Goal: Task Accomplishment & Management: Manage account settings

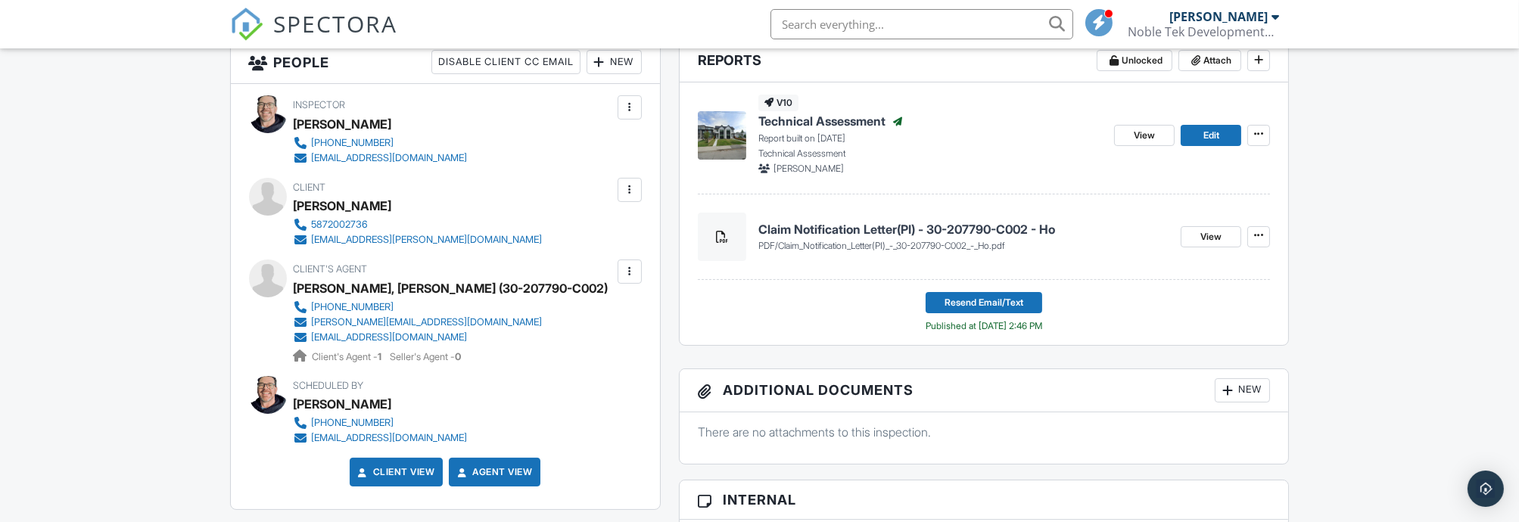
scroll to position [420, 0]
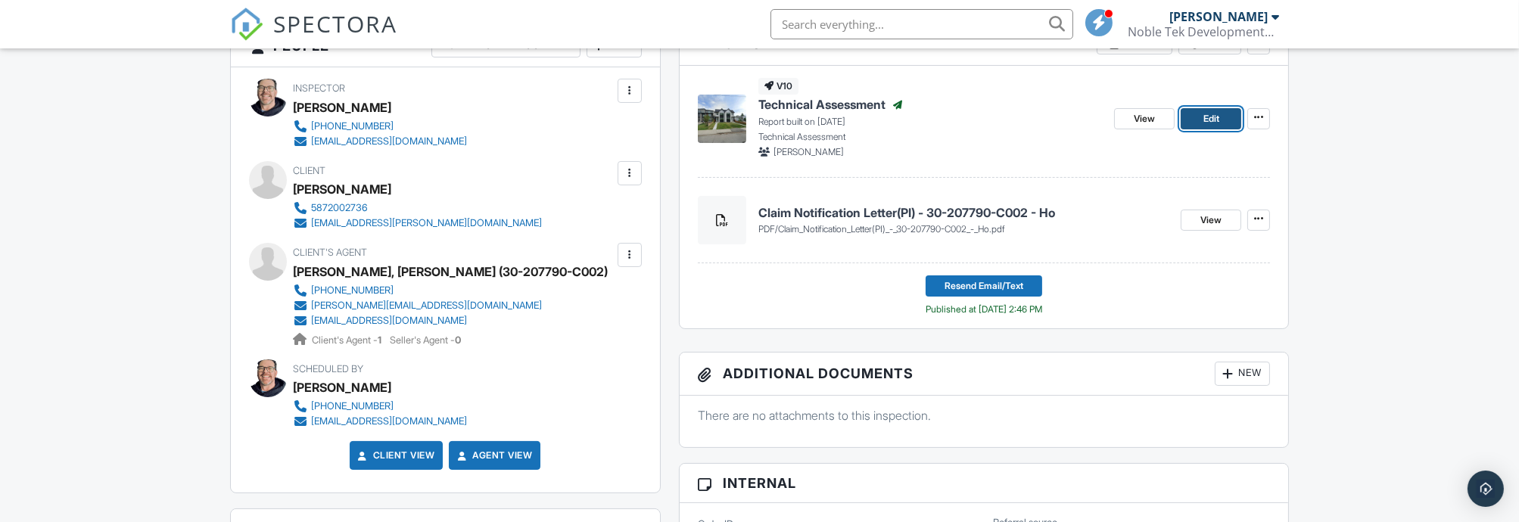
click at [1232, 118] on link "Edit" at bounding box center [1211, 118] width 61 height 21
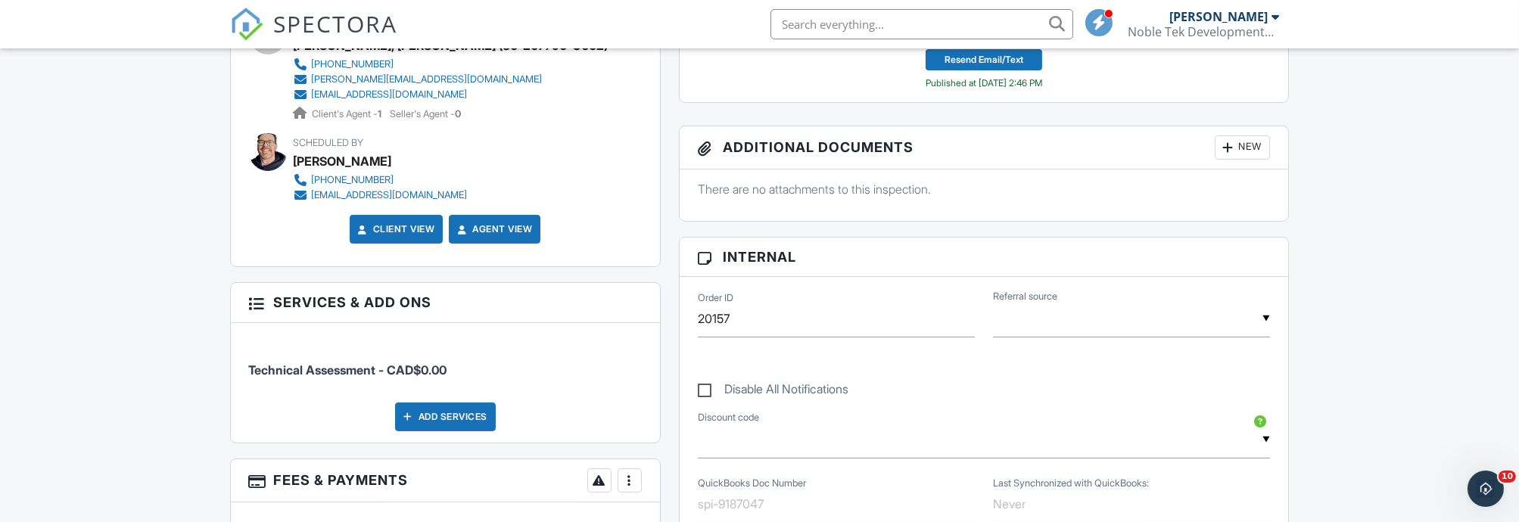
scroll to position [672, 0]
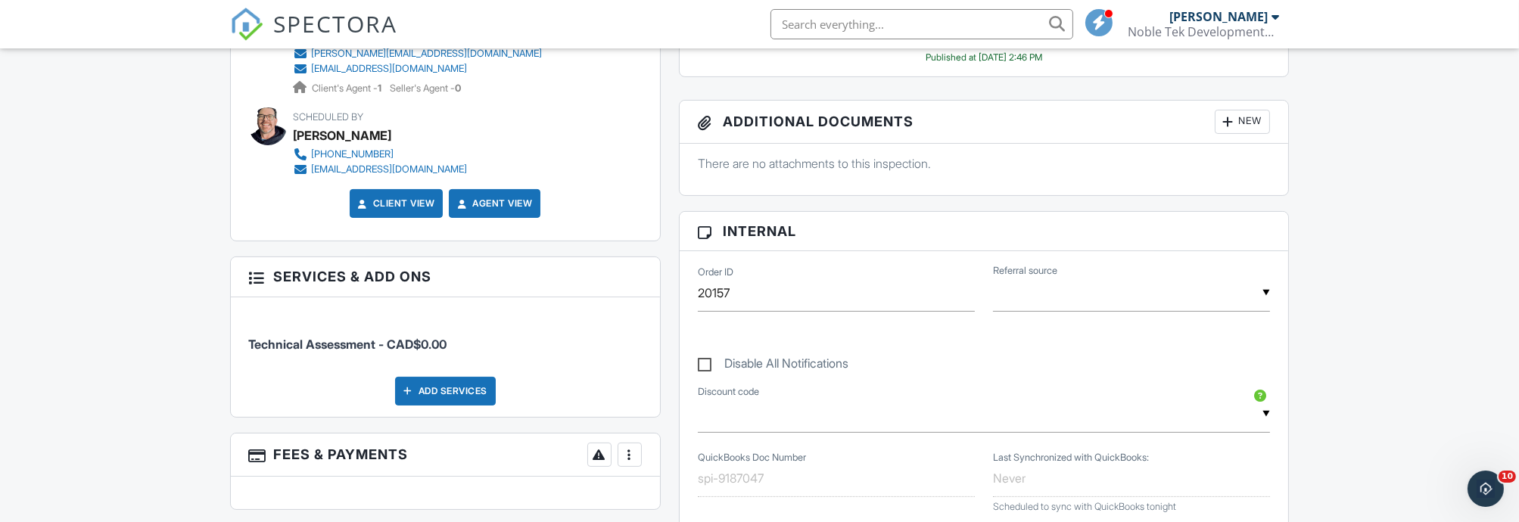
click at [396, 204] on link "Client View" at bounding box center [395, 203] width 80 height 15
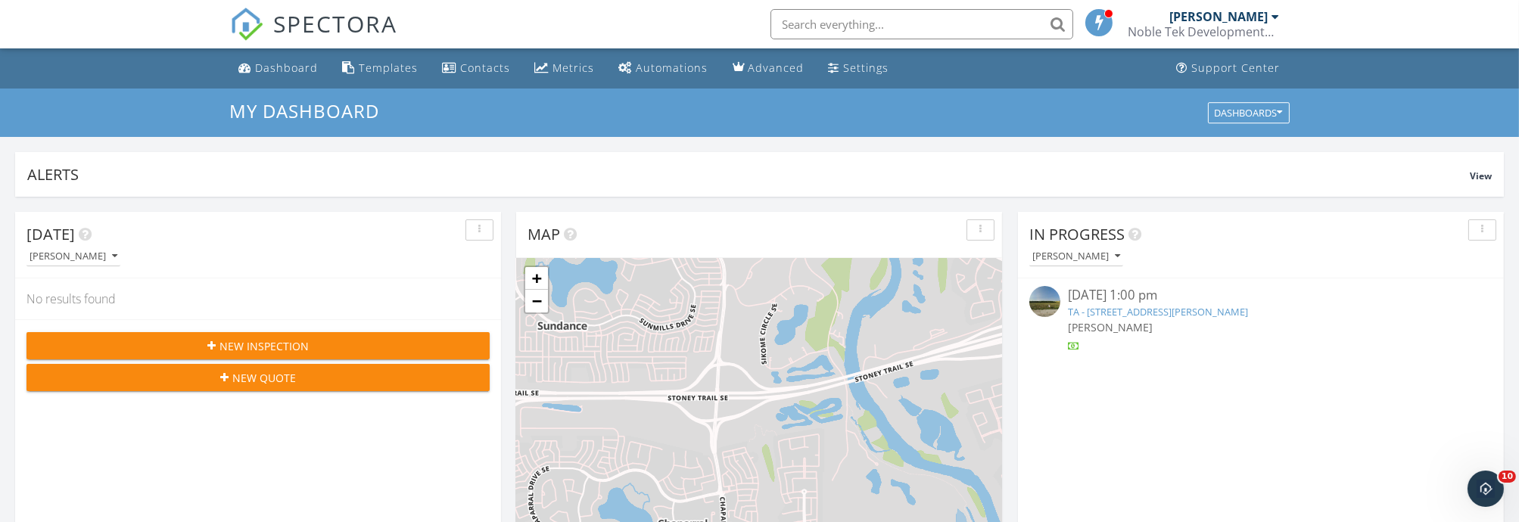
click at [956, 28] on input "text" at bounding box center [921, 24] width 303 height 30
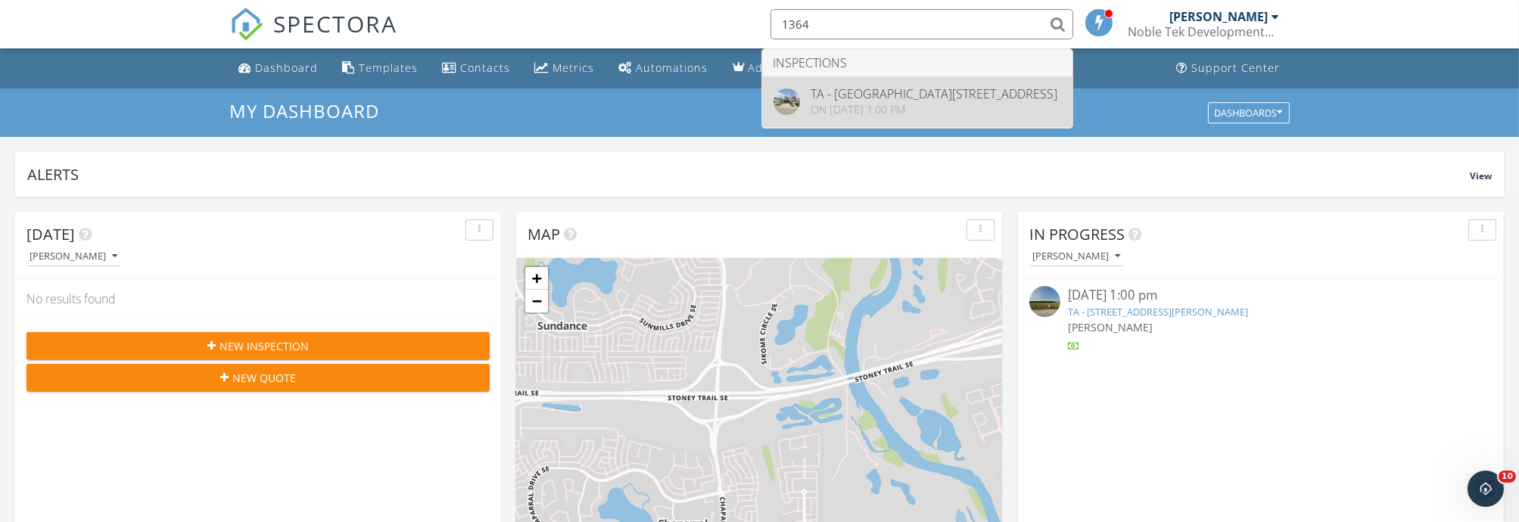
type input "1364"
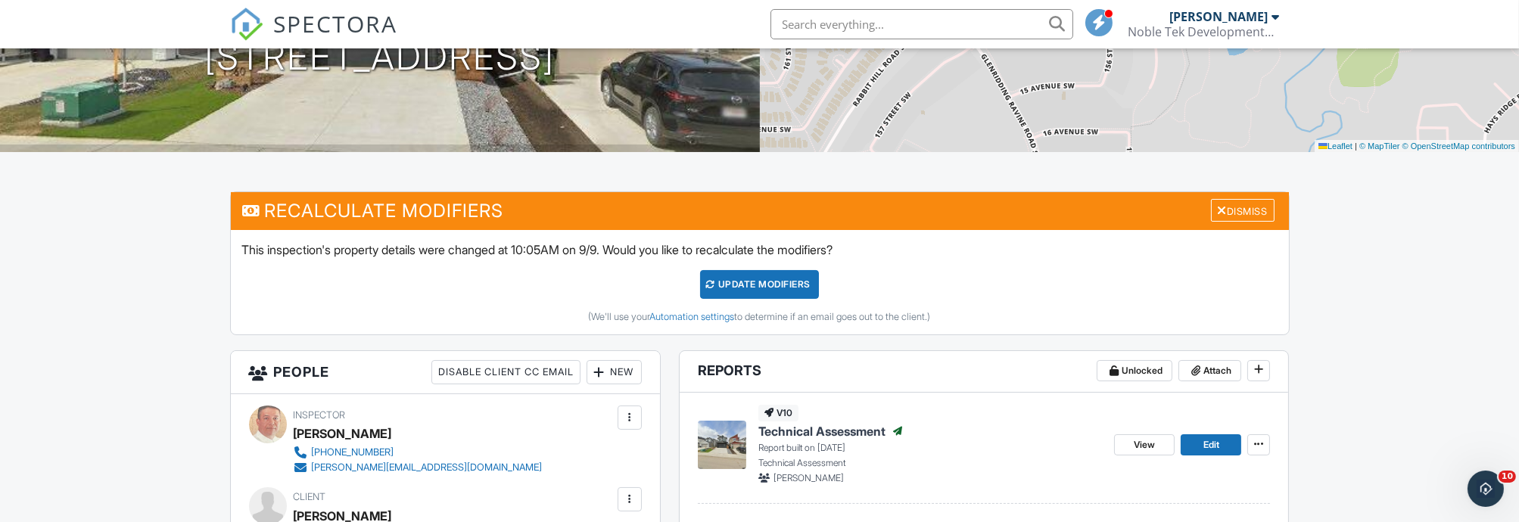
click at [738, 289] on div "UPDATE Modifiers" at bounding box center [759, 284] width 119 height 29
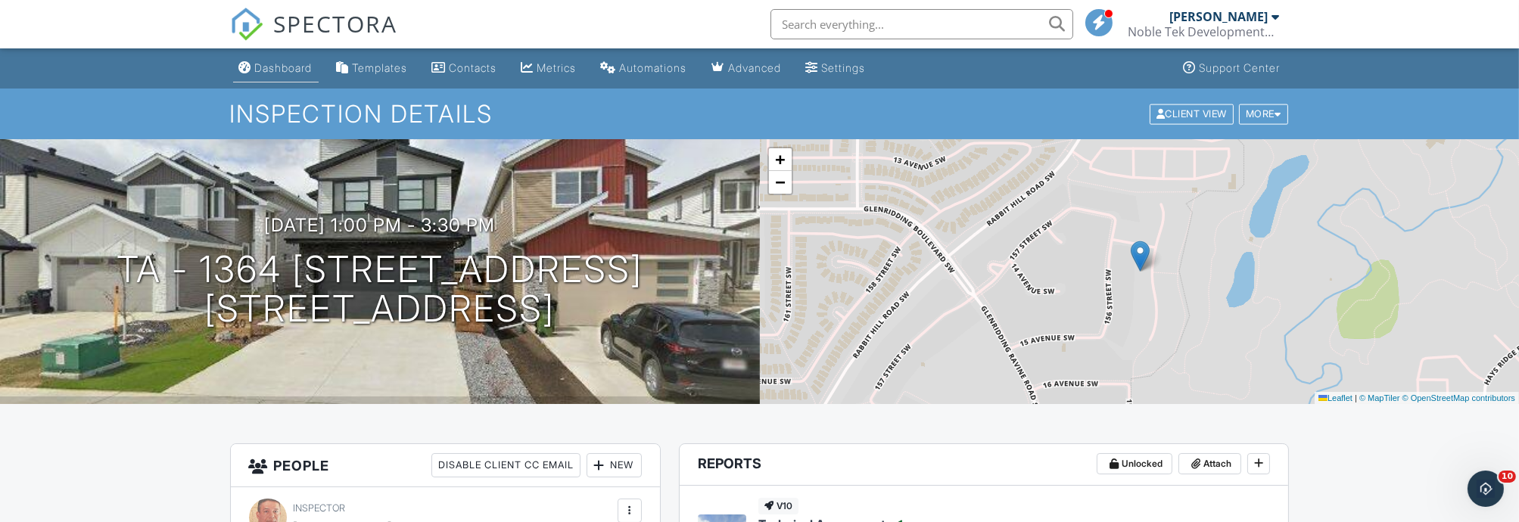
click at [288, 68] on div "Dashboard" at bounding box center [284, 67] width 58 height 13
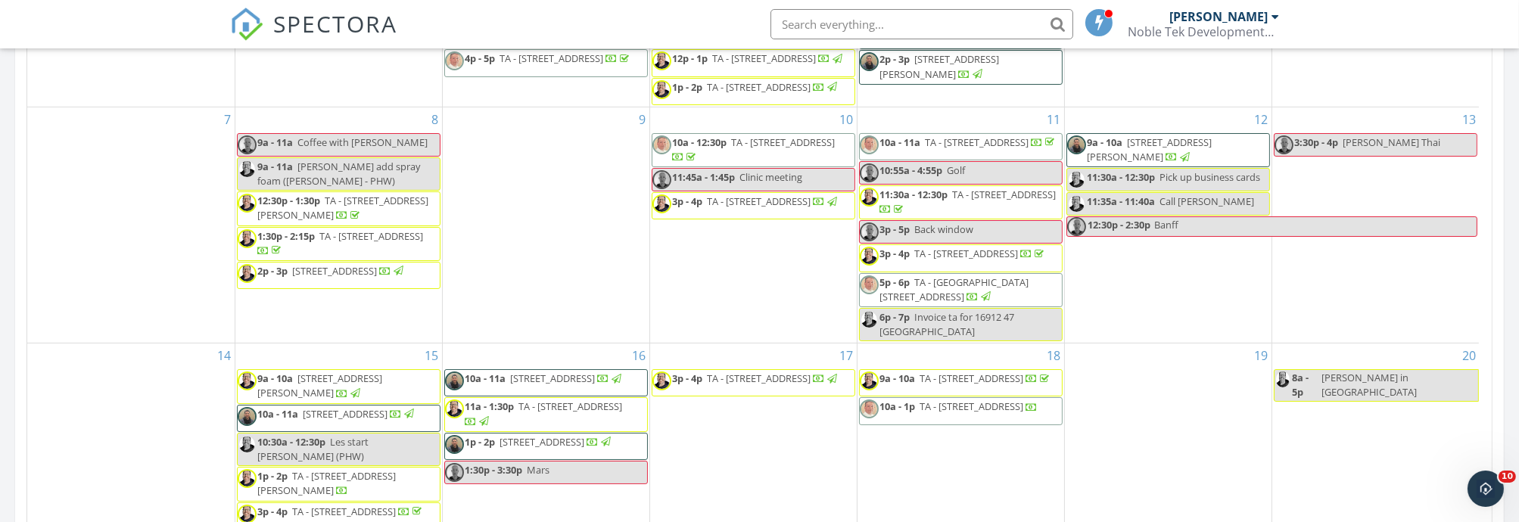
scroll to position [672, 0]
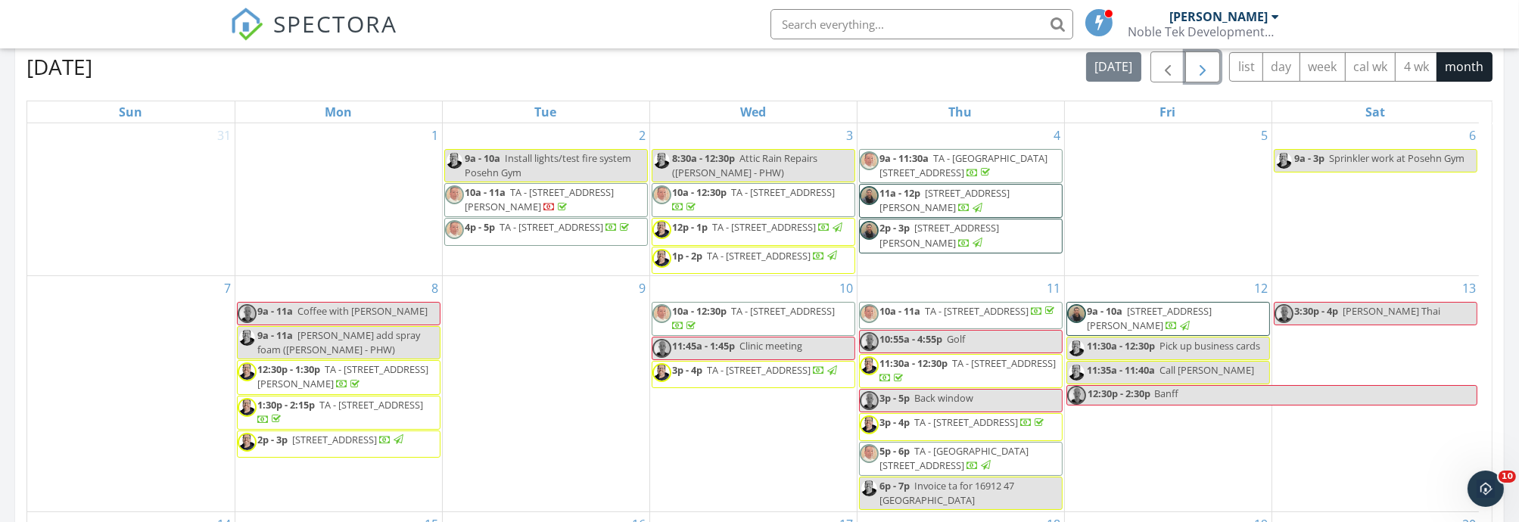
click at [1204, 72] on span "button" at bounding box center [1203, 67] width 18 height 18
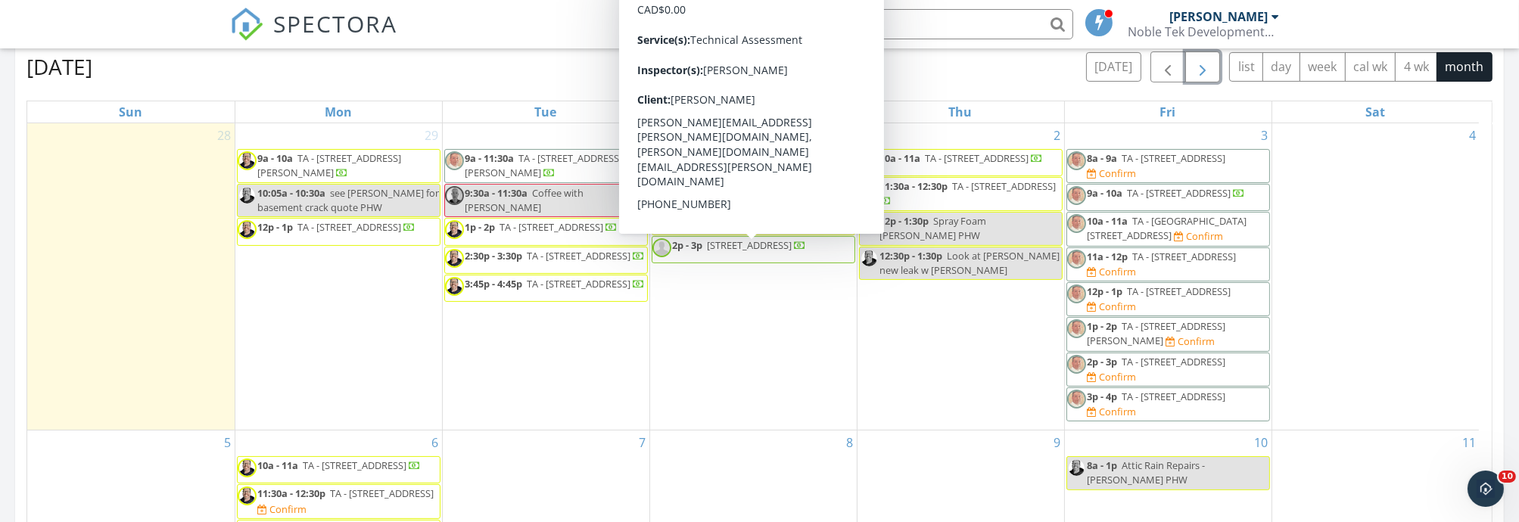
click at [739, 250] on span "747 Old Pl Rd 505, Saanichton V8M 0C3" at bounding box center [750, 245] width 85 height 14
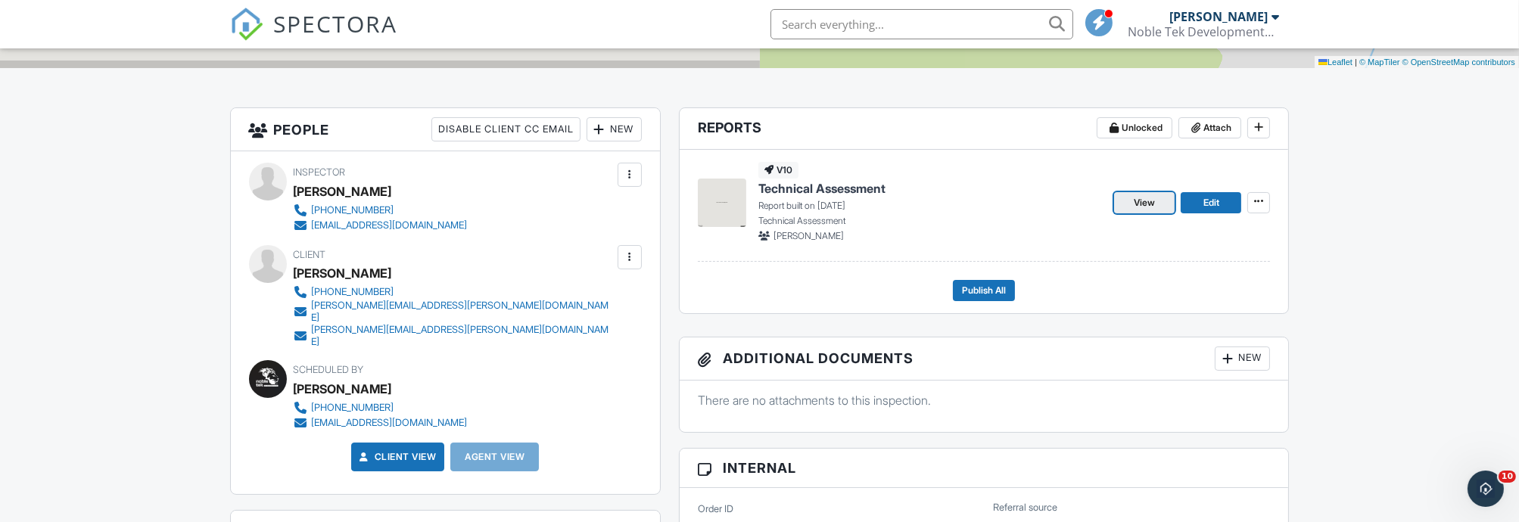
click at [1142, 208] on span "View" at bounding box center [1144, 202] width 21 height 15
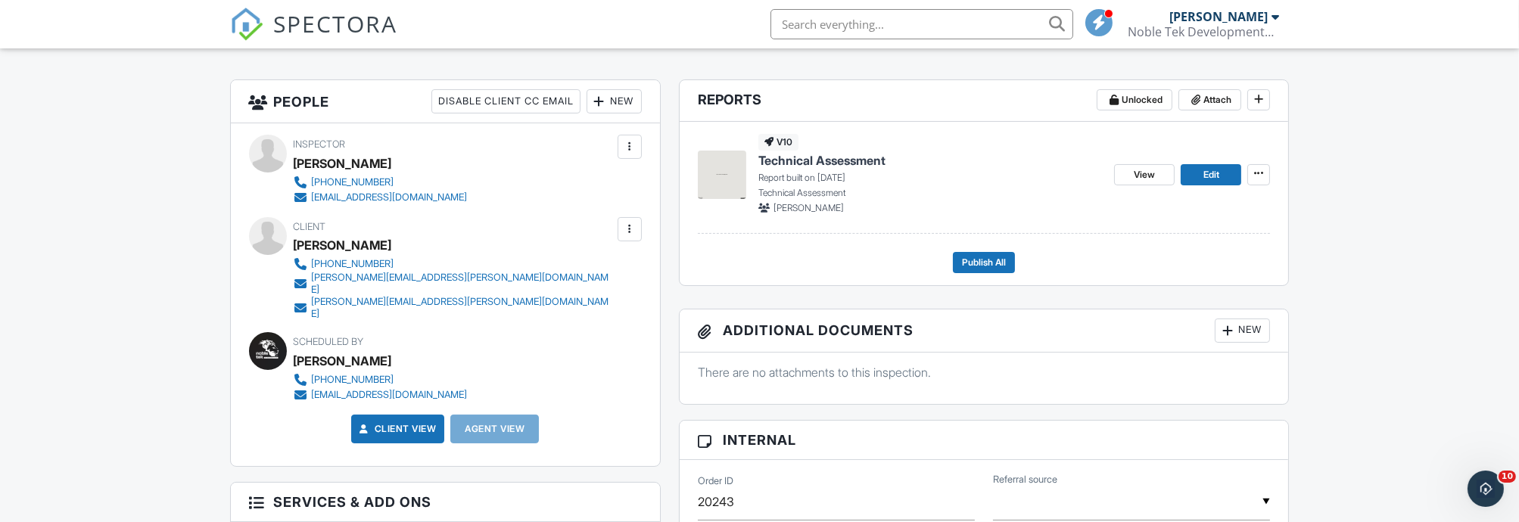
scroll to position [336, 0]
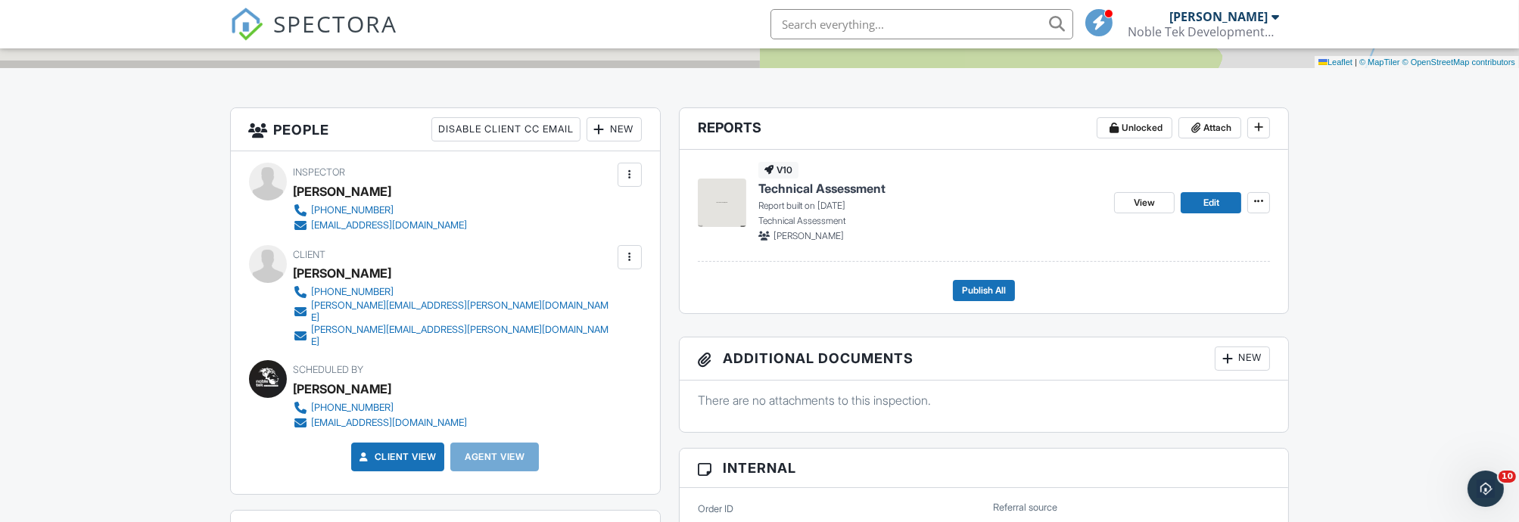
click at [263, 360] on div at bounding box center [268, 379] width 38 height 38
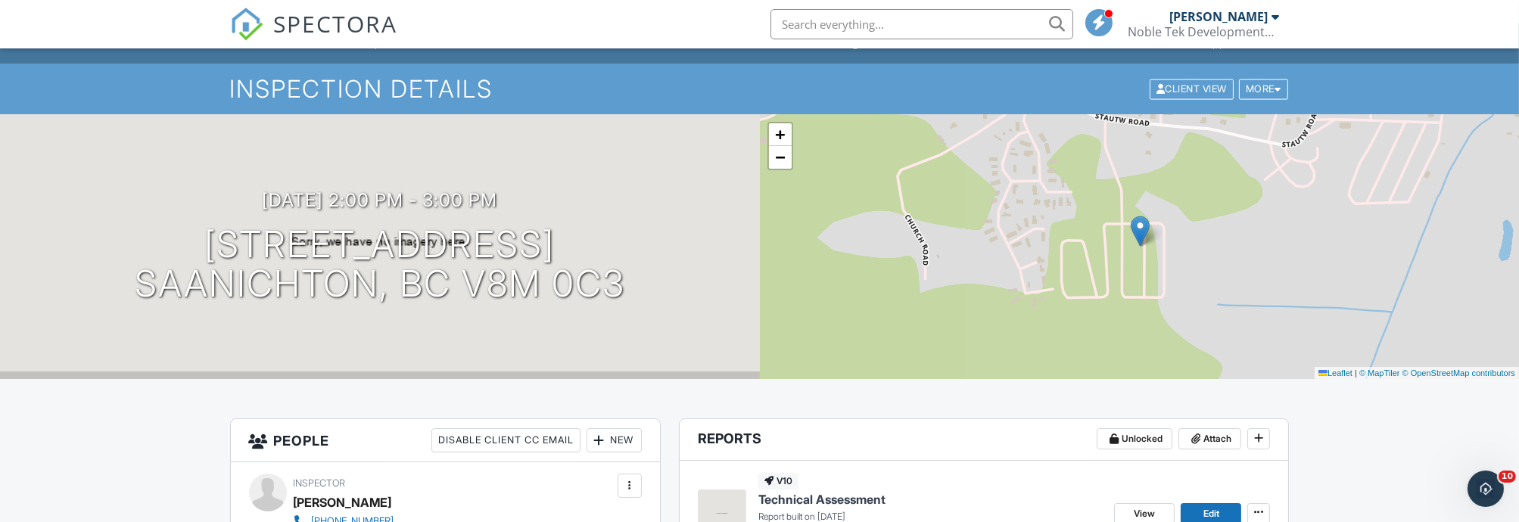
scroll to position [0, 0]
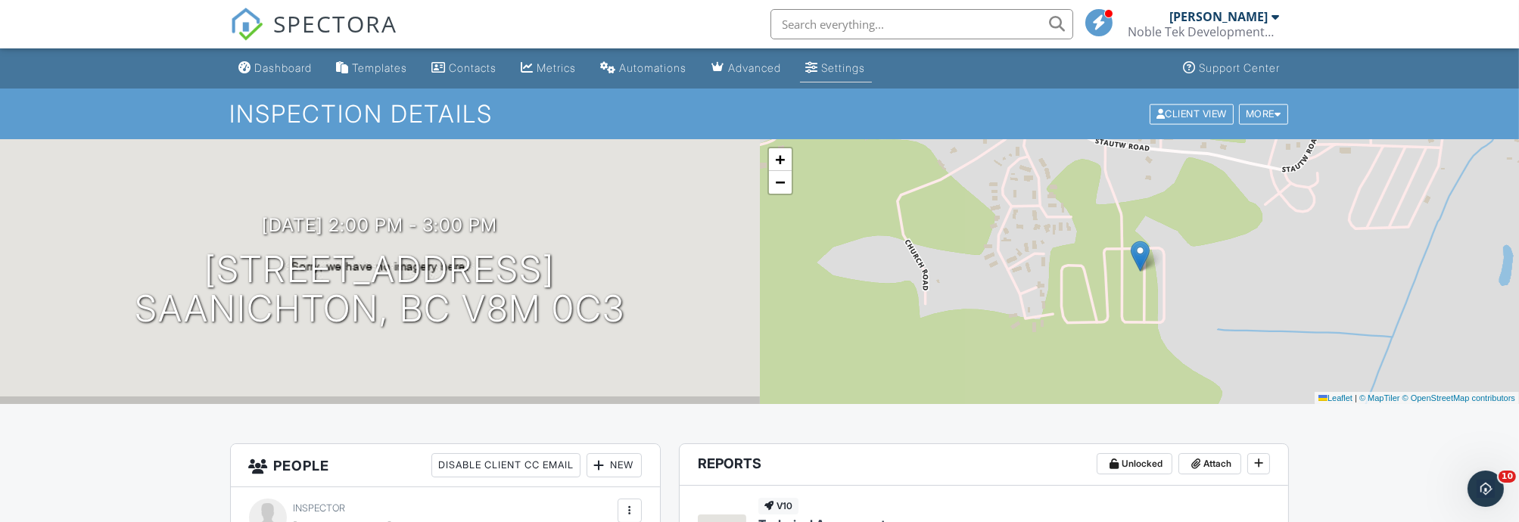
click at [866, 69] on div "Settings" at bounding box center [844, 67] width 44 height 13
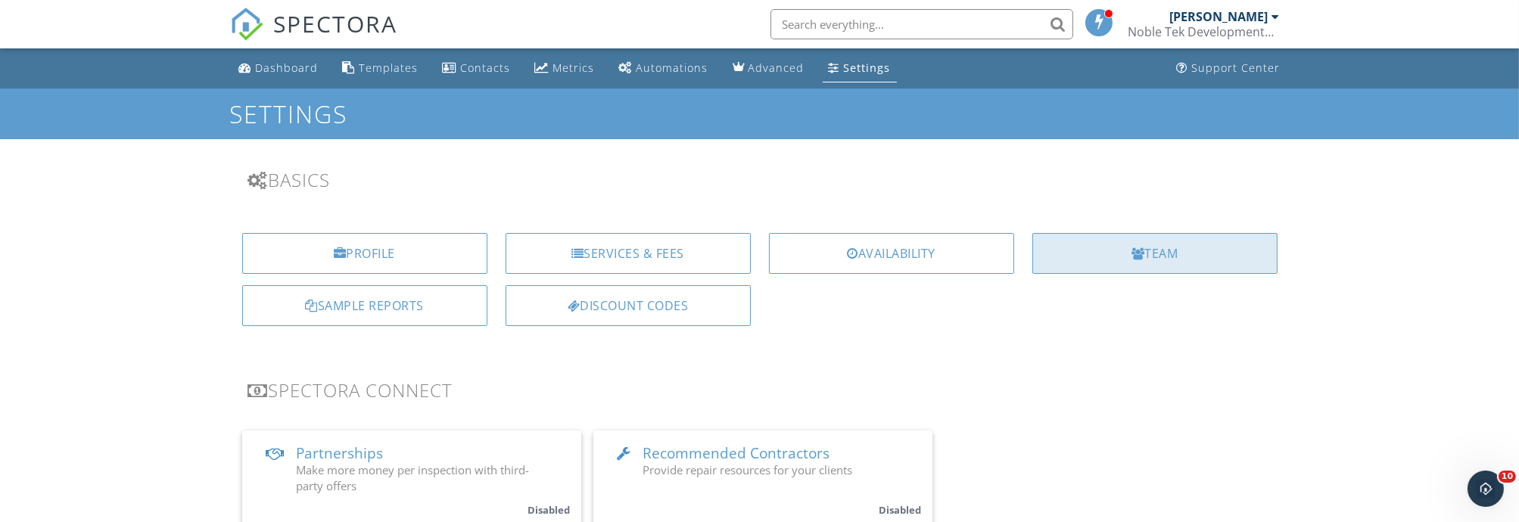
click at [1151, 267] on div "Team" at bounding box center [1154, 253] width 245 height 41
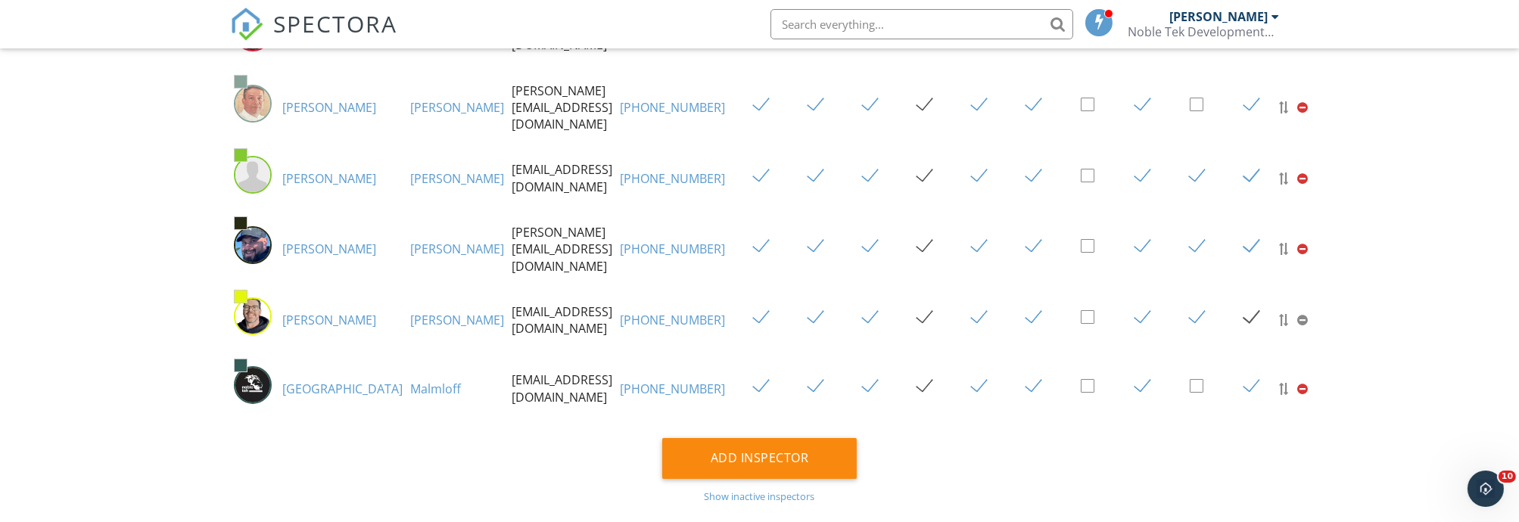
scroll to position [252, 0]
click at [247, 307] on img at bounding box center [253, 314] width 38 height 38
click at [300, 310] on link "[PERSON_NAME]" at bounding box center [330, 318] width 94 height 17
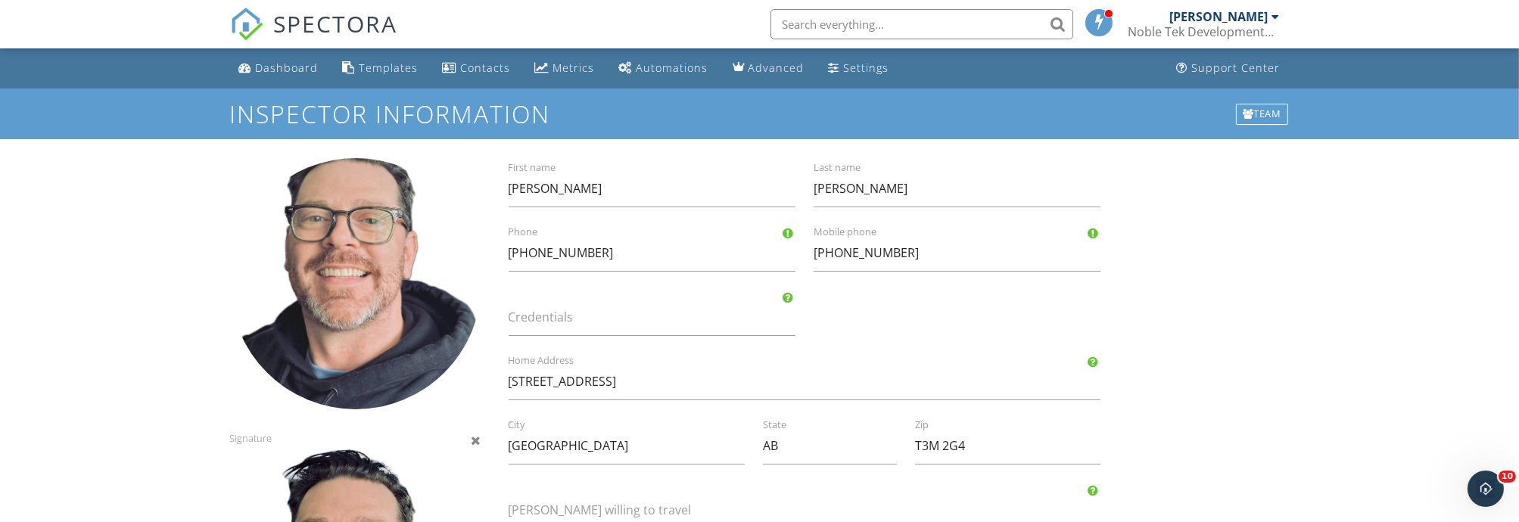
click at [364, 283] on div at bounding box center [355, 283] width 251 height 251
click at [363, 268] on div at bounding box center [355, 283] width 251 height 251
type input "C:\fakepath\IMG_6888.jpg"
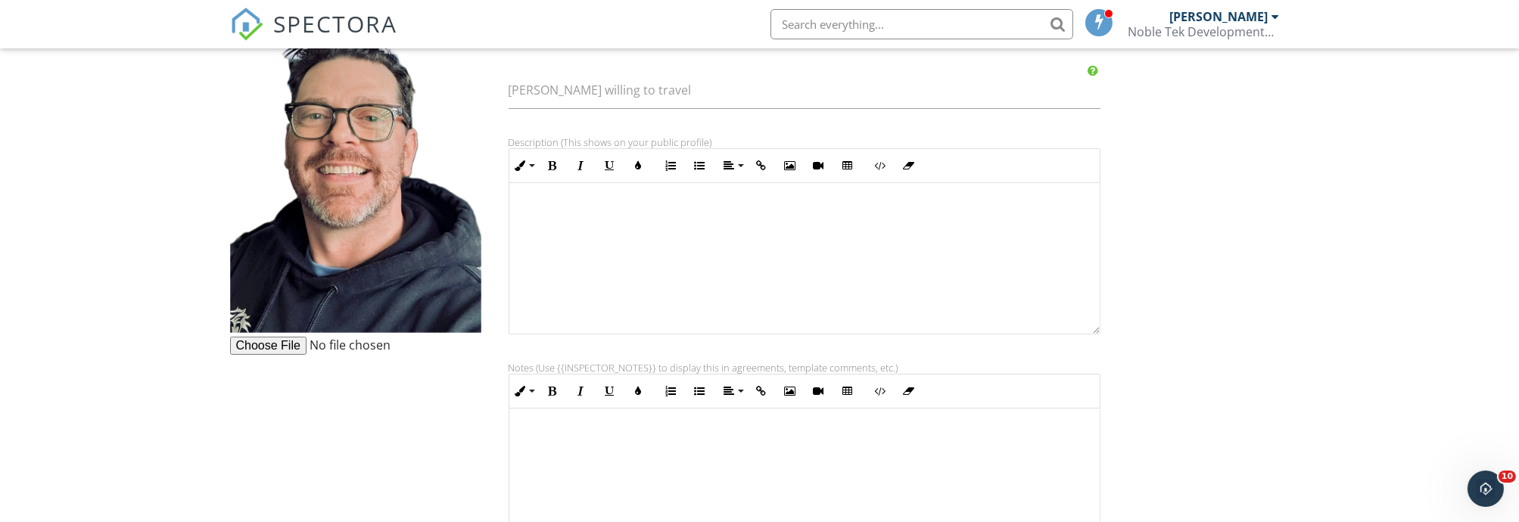
scroll to position [565, 0]
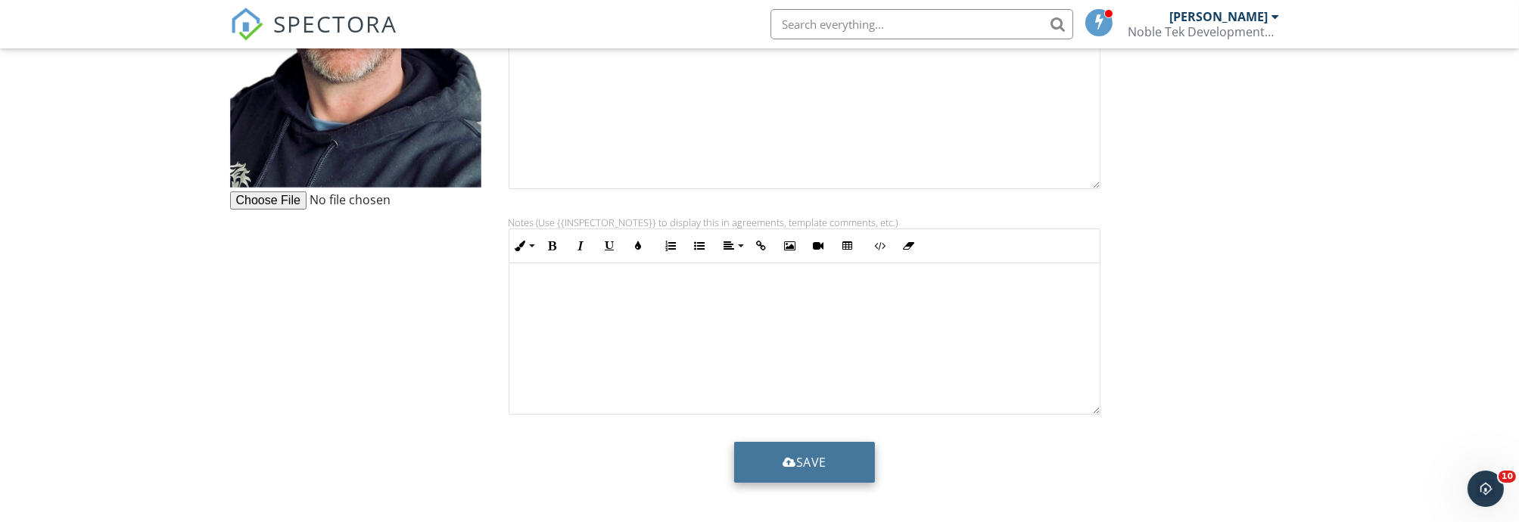
click at [739, 461] on button "Save" at bounding box center [804, 462] width 141 height 41
click at [789, 472] on button "Save" at bounding box center [804, 462] width 141 height 41
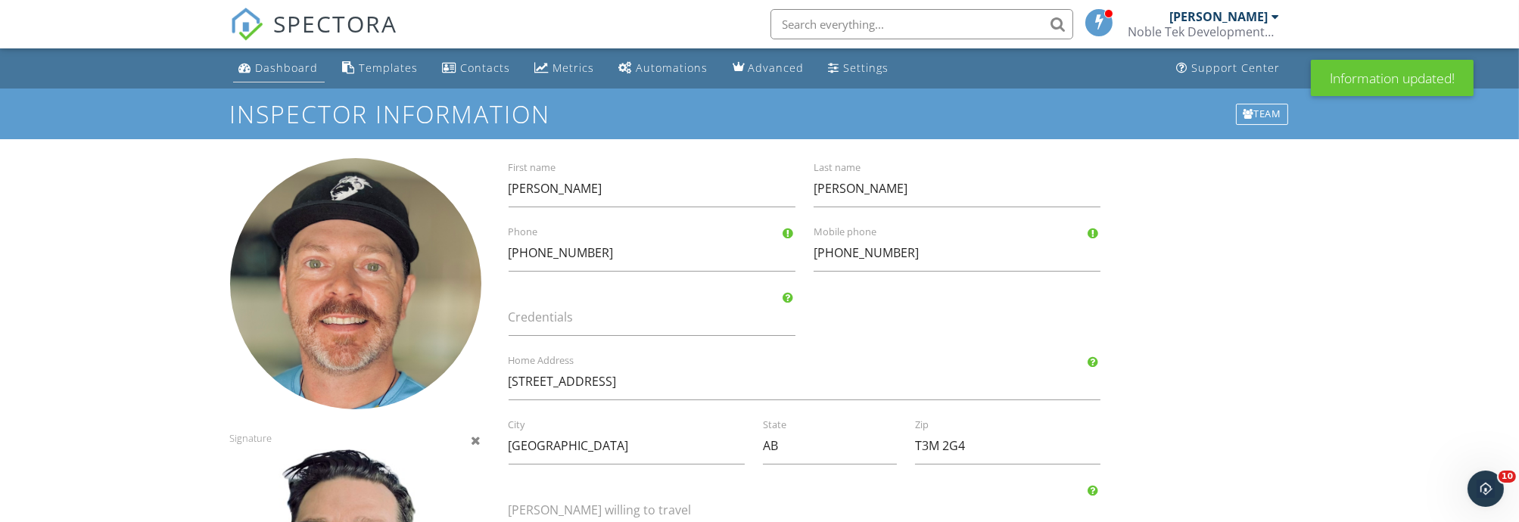
click at [285, 73] on div "Dashboard" at bounding box center [287, 68] width 63 height 14
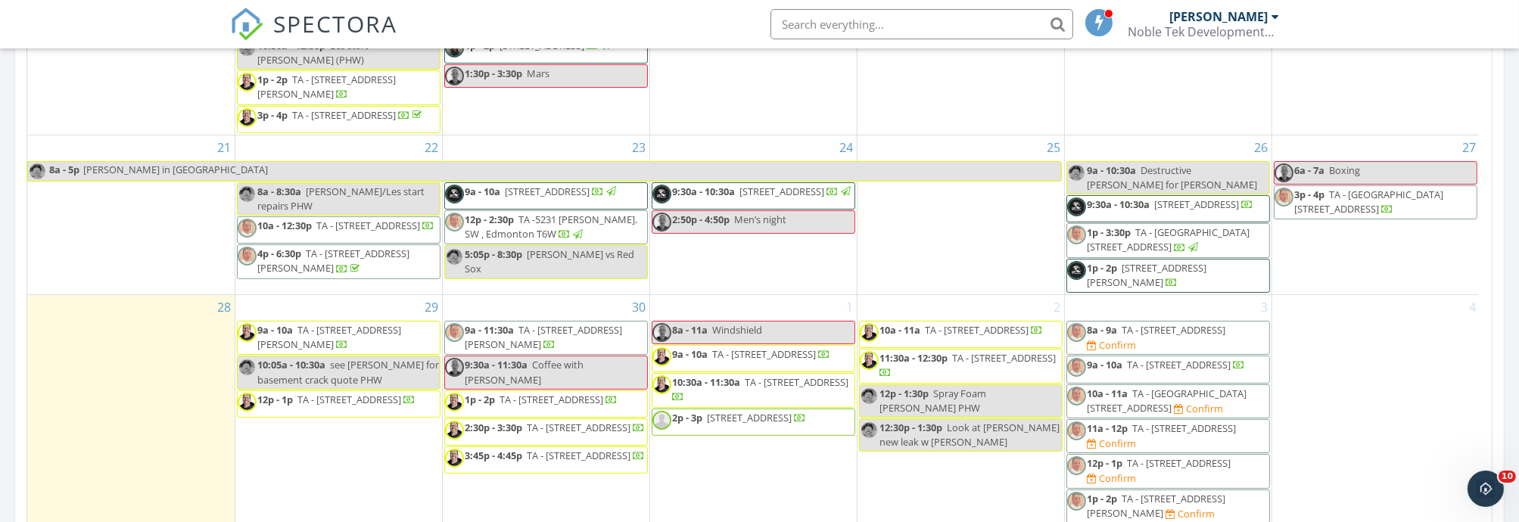
scroll to position [757, 0]
